Goal: Task Accomplishment & Management: Manage account settings

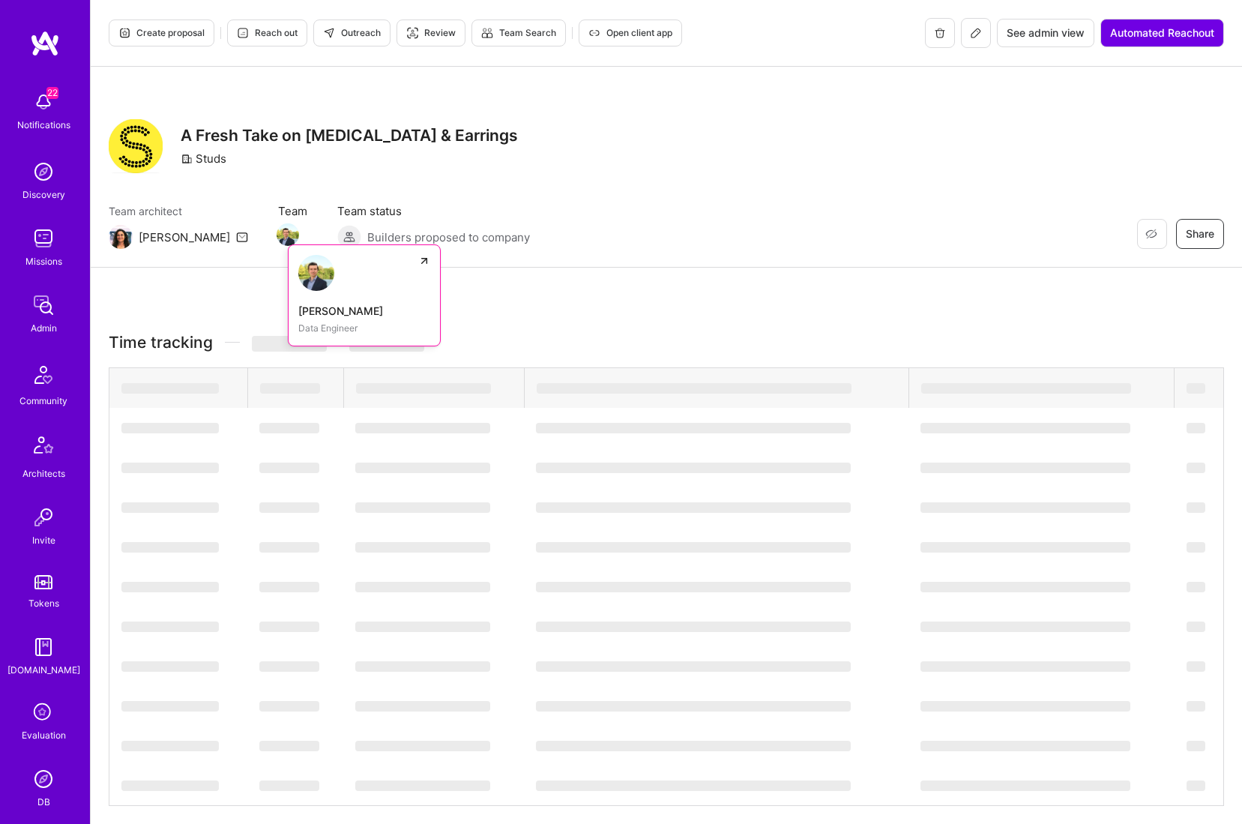
click at [277, 235] on img at bounding box center [288, 234] width 22 height 22
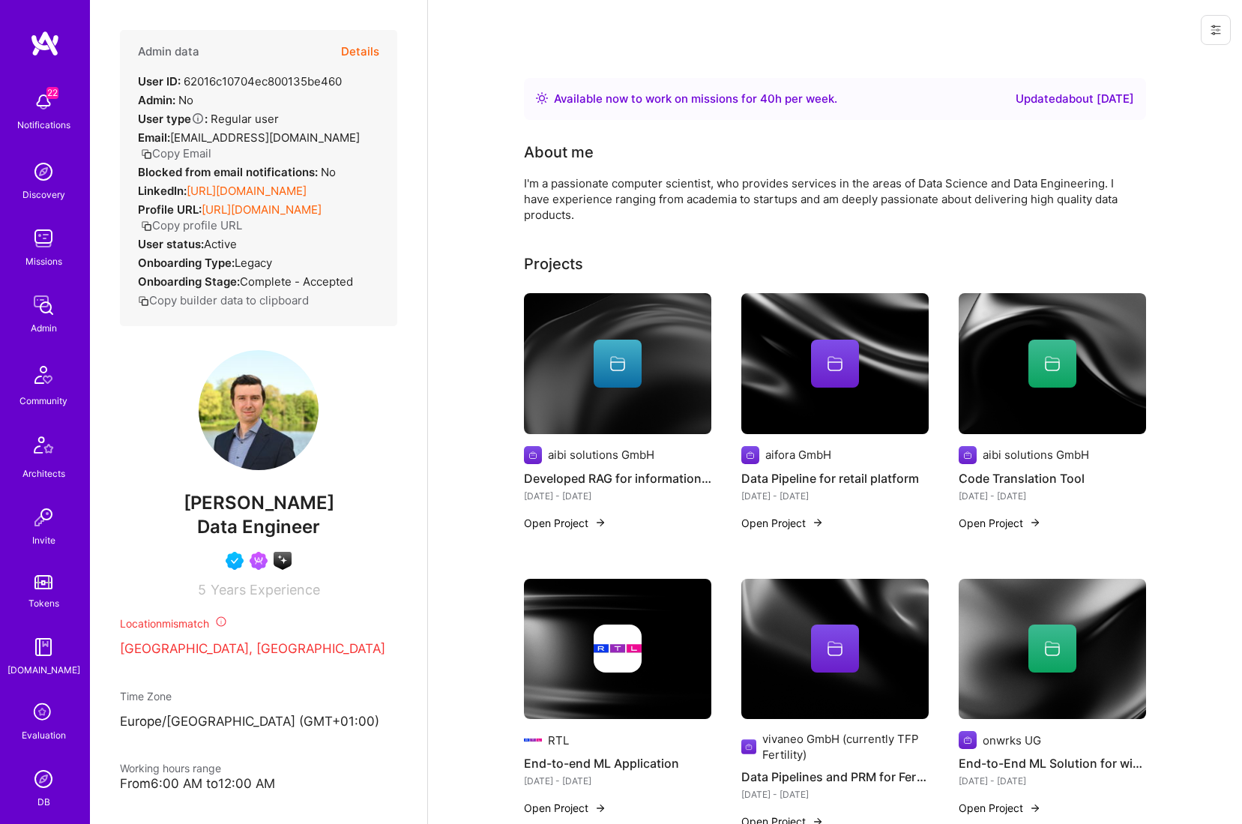
click at [1212, 33] on icon at bounding box center [1215, 29] width 9 height 9
click at [1158, 65] on button "Login as Kiril" at bounding box center [1161, 64] width 139 height 38
